Goal: Task Accomplishment & Management: Complete application form

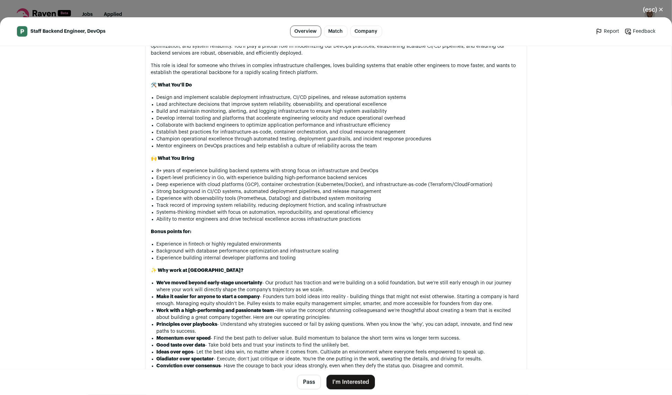
scroll to position [531, 0]
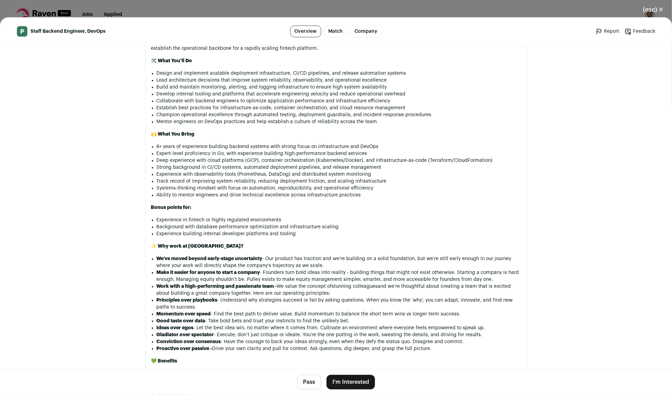
click at [309, 383] on button "Pass" at bounding box center [309, 382] width 24 height 15
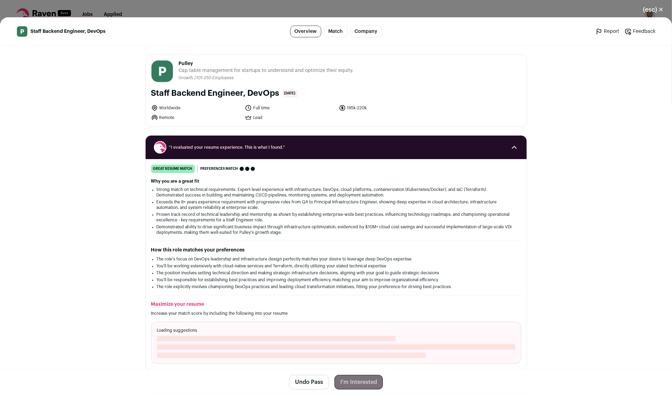
click at [660, 8] on button "(esc) ✕" at bounding box center [652, 9] width 37 height 15
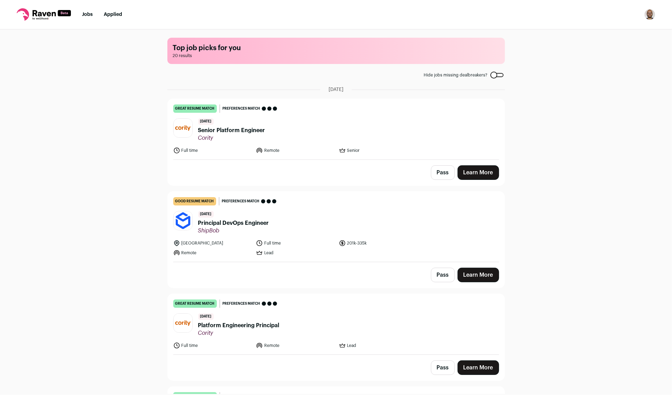
click at [234, 132] on span "Senior Platform Engineer" at bounding box center [231, 130] width 67 height 8
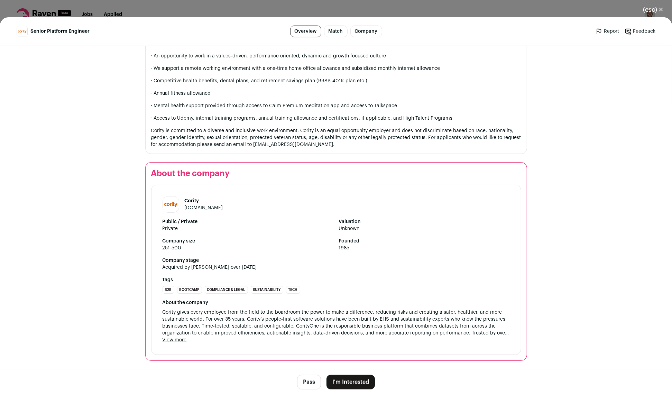
scroll to position [600, 0]
click at [356, 383] on button "I'm Interested" at bounding box center [350, 382] width 48 height 15
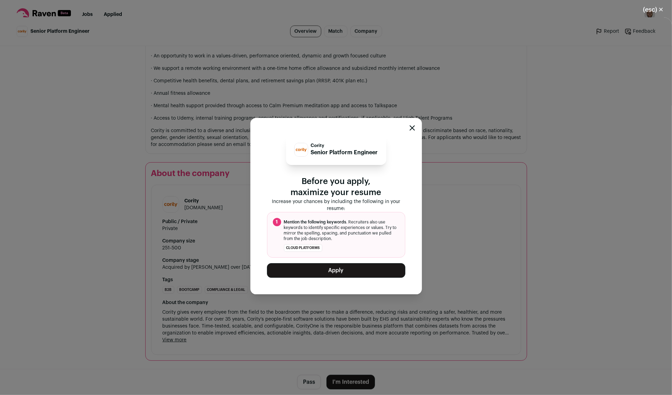
click at [342, 272] on button "Apply" at bounding box center [336, 270] width 138 height 15
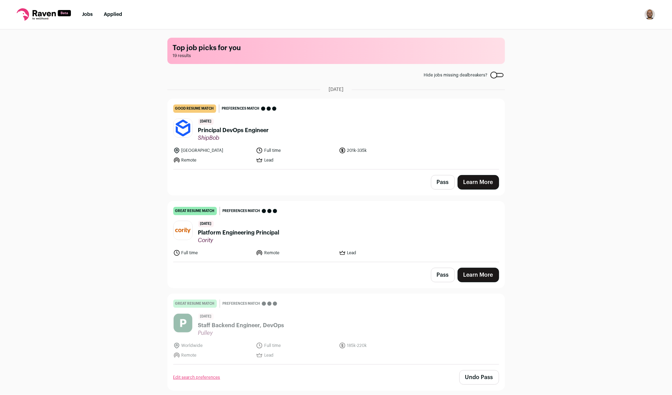
click at [243, 132] on span "Principal DevOps Engineer" at bounding box center [233, 130] width 71 height 8
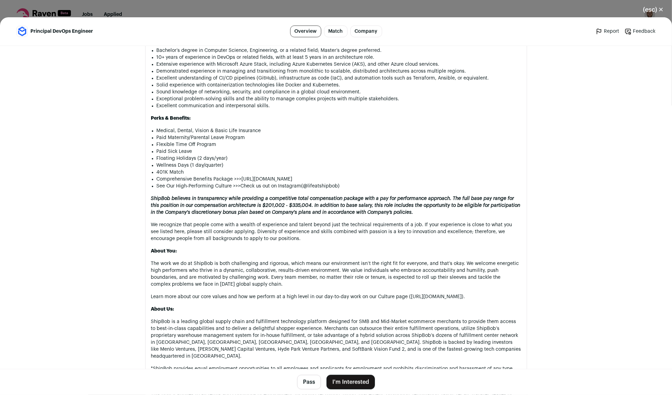
scroll to position [664, 0]
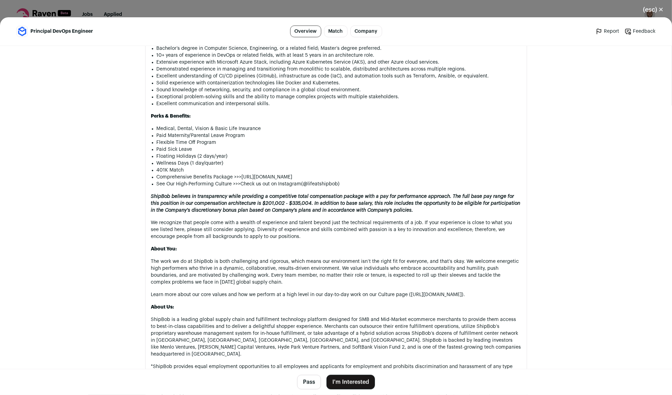
click at [347, 381] on button "I'm Interested" at bounding box center [350, 382] width 48 height 15
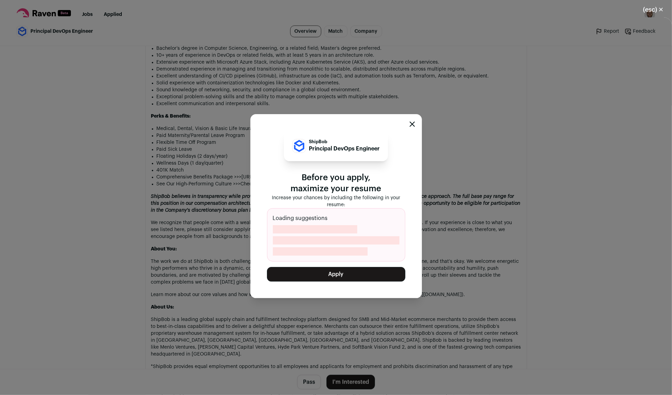
click at [331, 274] on button "Apply" at bounding box center [336, 274] width 138 height 15
